Goal: Navigation & Orientation: Find specific page/section

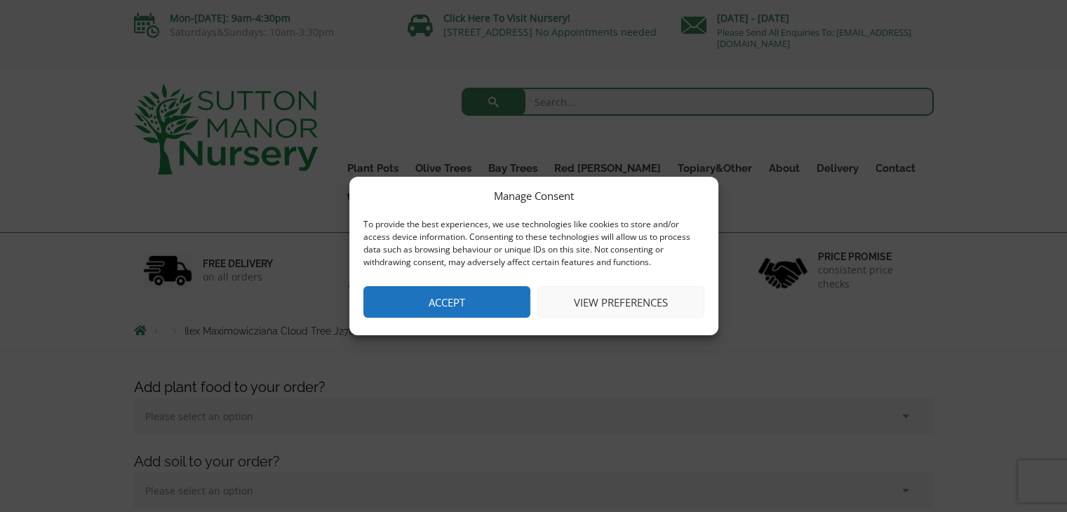
click at [505, 308] on button "Accept" at bounding box center [446, 302] width 167 height 32
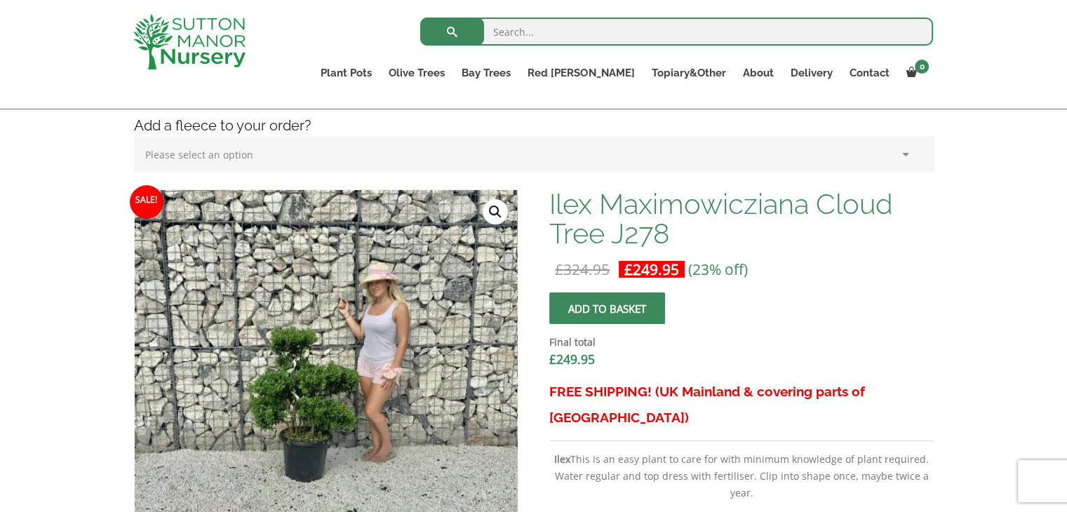
scroll to position [351, 0]
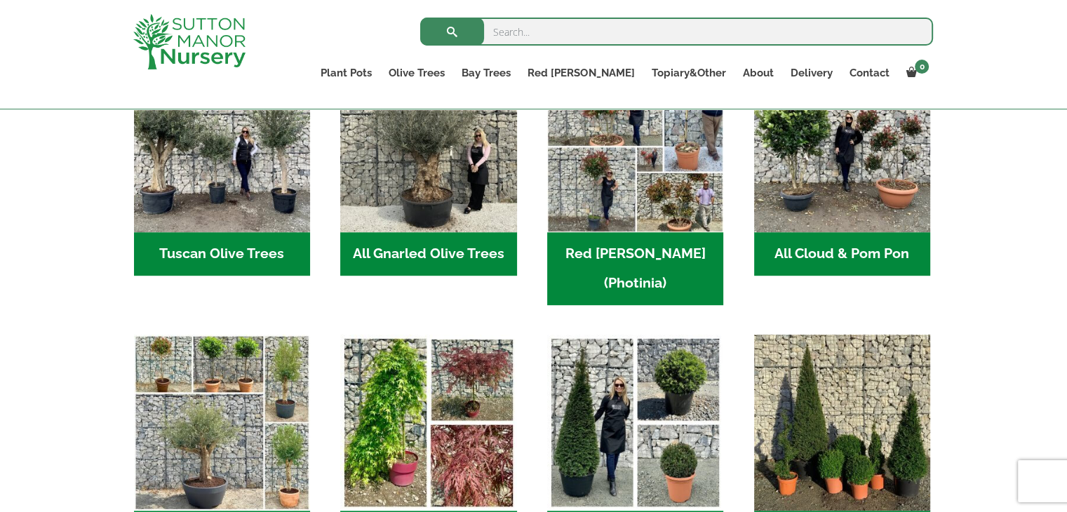
scroll to position [842, 0]
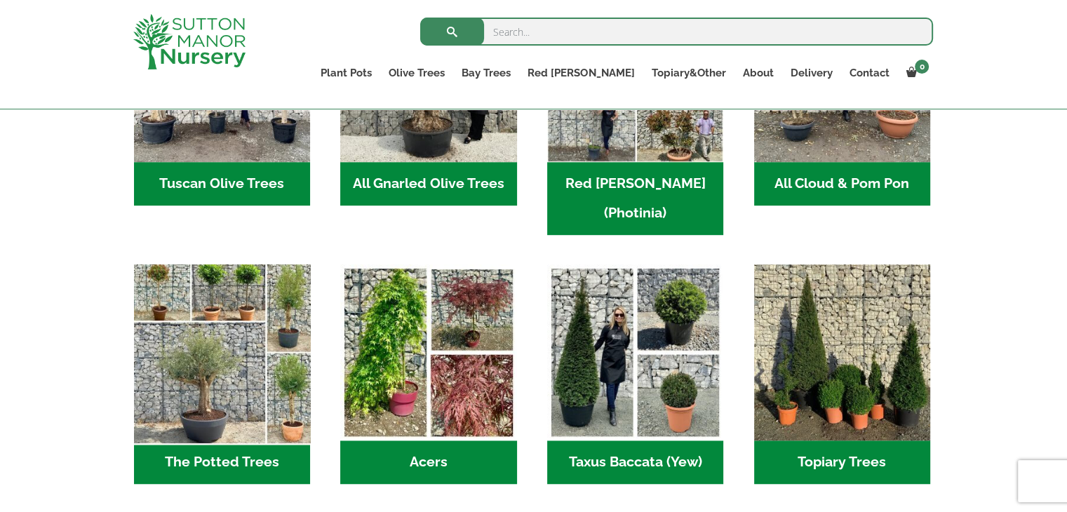
click at [218, 386] on img "Visit product category The Potted Trees" at bounding box center [221, 352] width 185 height 185
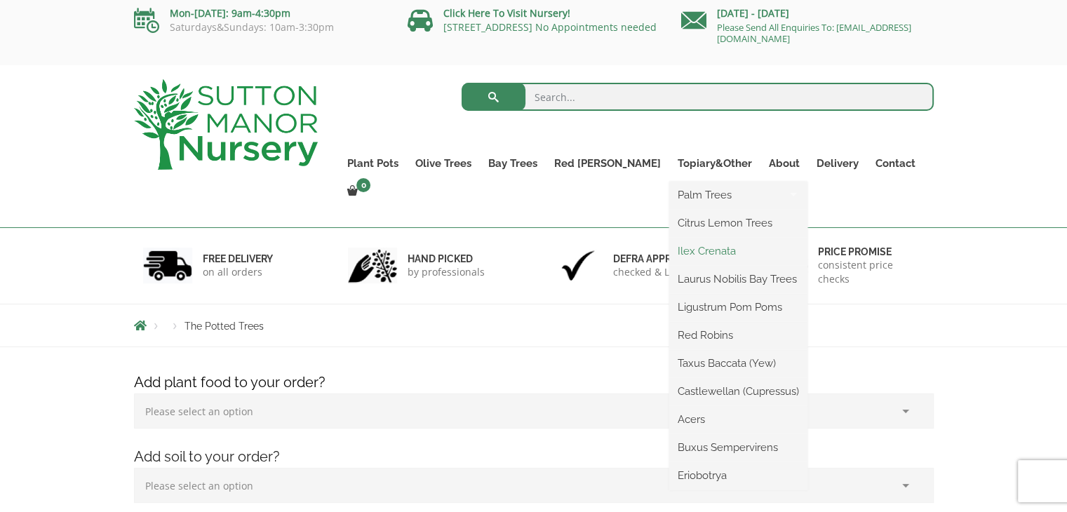
click at [687, 187] on li "Palm Trees Yucca Rostrata Trachycarpus Fortunei" at bounding box center [738, 196] width 138 height 28
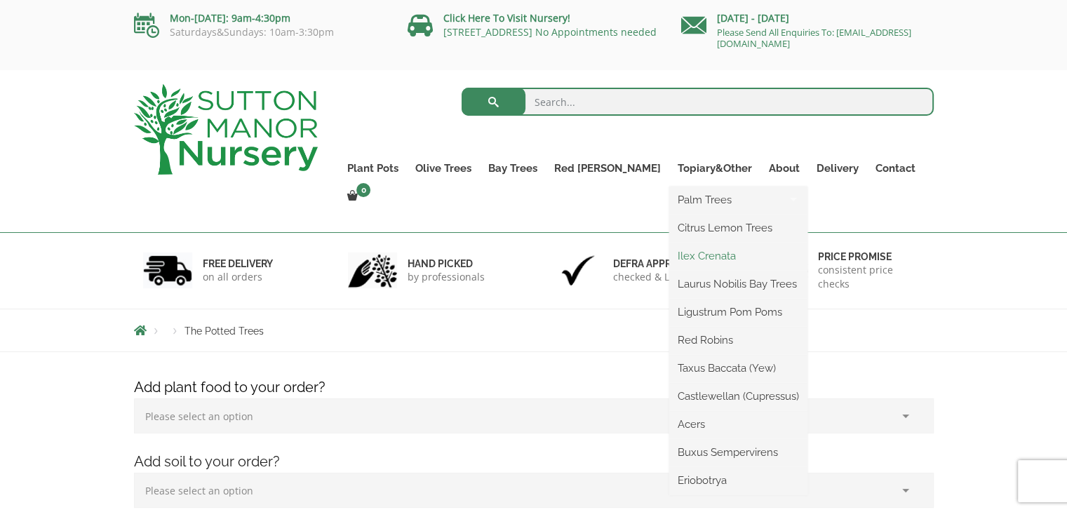
click at [684, 260] on link "Ilex Crenata" at bounding box center [738, 256] width 138 height 21
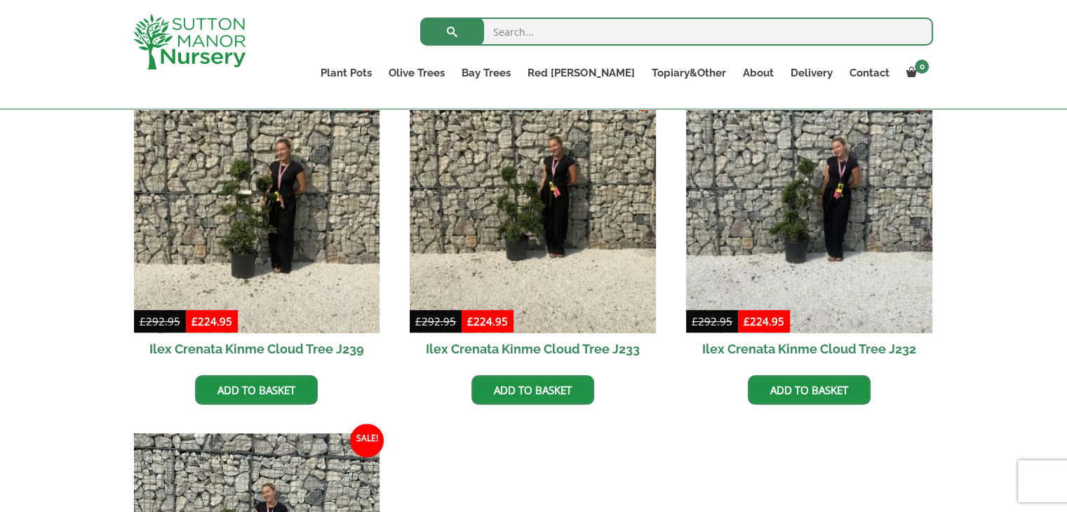
scroll to position [561, 0]
